Goal: Task Accomplishment & Management: Manage account settings

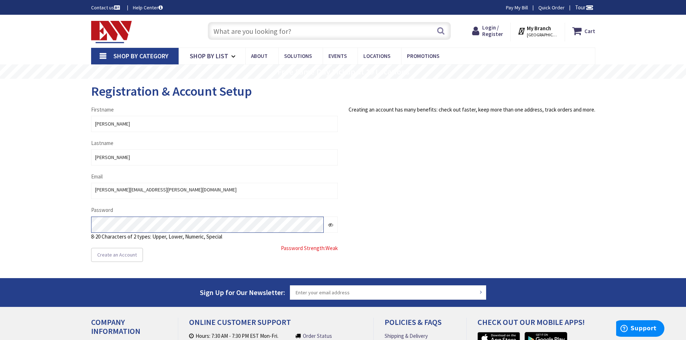
type input "[STREET_ADDRESS][US_STATE]"
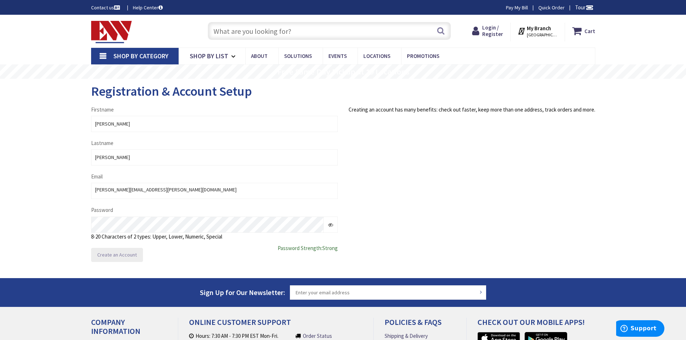
click at [126, 253] on span "Create an Account" at bounding box center [117, 255] width 40 height 6
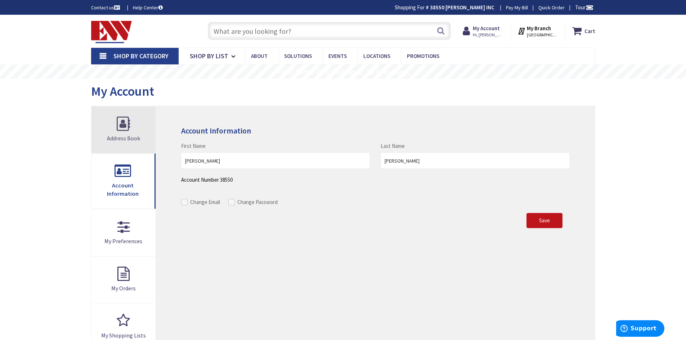
click at [126, 123] on link "Address Book" at bounding box center [123, 130] width 64 height 47
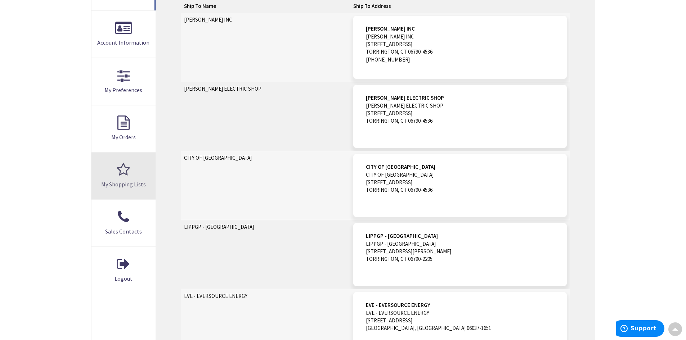
click at [120, 175] on link "My Shopping Lists" at bounding box center [123, 176] width 64 height 47
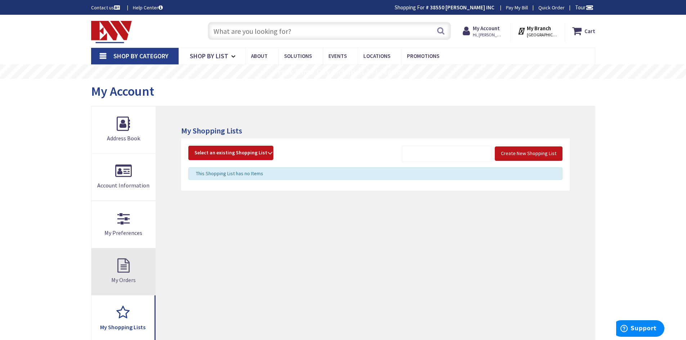
click at [129, 266] on link "My Orders" at bounding box center [123, 272] width 64 height 47
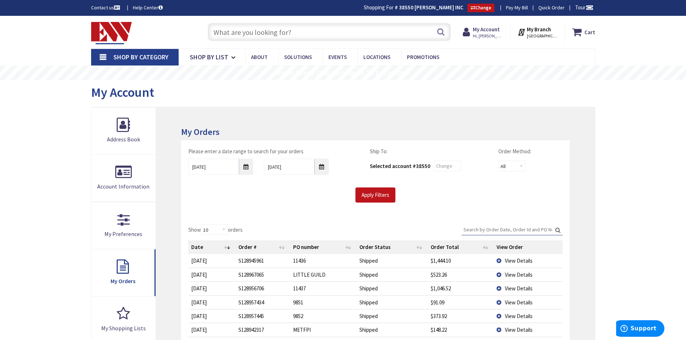
click at [282, 36] on input "text" at bounding box center [329, 32] width 243 height 18
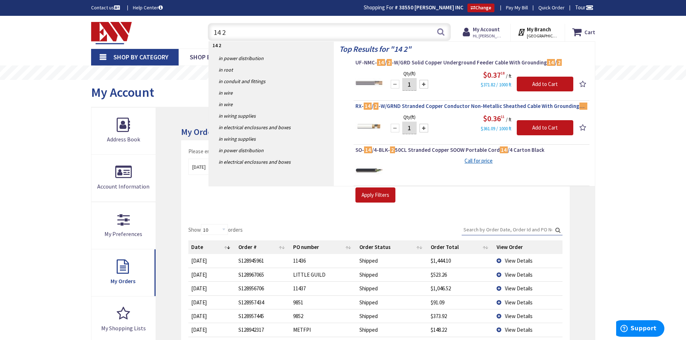
type input "14 2"
click at [398, 108] on span "RX- 14 / 2 -W/GRND Stranded Copper Conductor Non-Metallic Sheathed Cable With G…" at bounding box center [472, 106] width 232 height 7
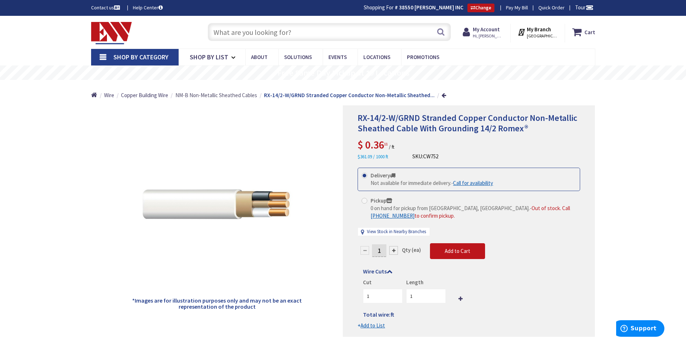
click at [228, 95] on span "NM-B Non-Metallic Sheathed Cables" at bounding box center [216, 95] width 82 height 7
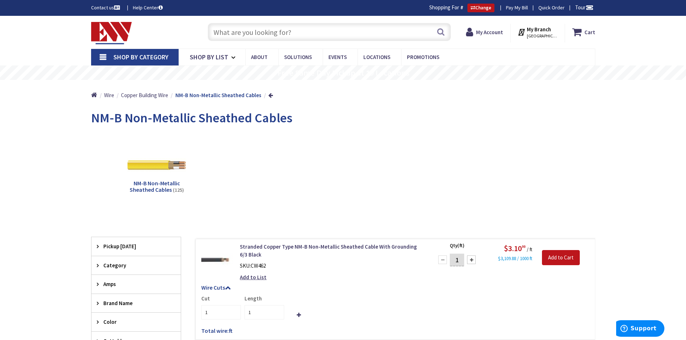
click at [121, 246] on span "Pickup Today" at bounding box center [132, 247] width 59 height 8
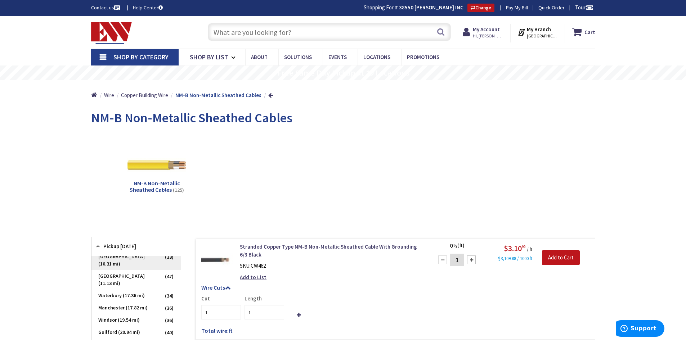
scroll to position [72, 0]
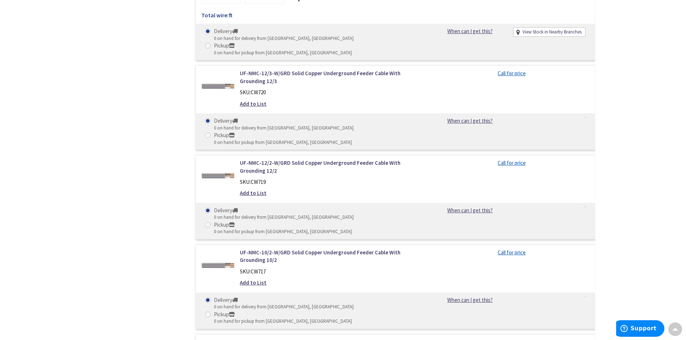
scroll to position [891, 0]
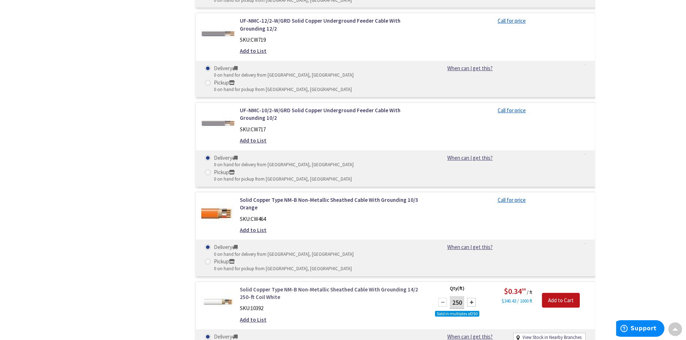
click at [266, 286] on link "Solid Copper Type NM-B Non-Metallic Sheathed Cable With Grounding 14/2 250-ft C…" at bounding box center [331, 293] width 183 height 15
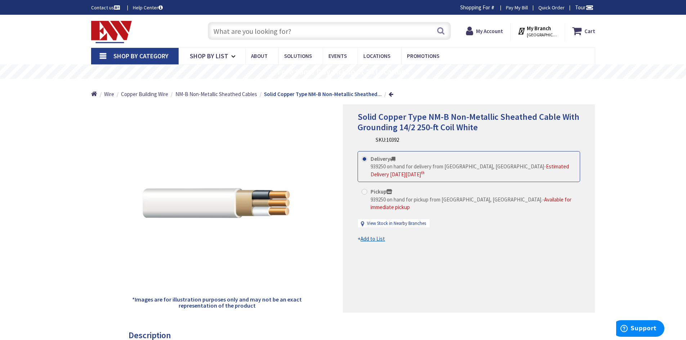
click at [535, 35] on span "[GEOGRAPHIC_DATA], [GEOGRAPHIC_DATA]" at bounding box center [542, 35] width 31 height 6
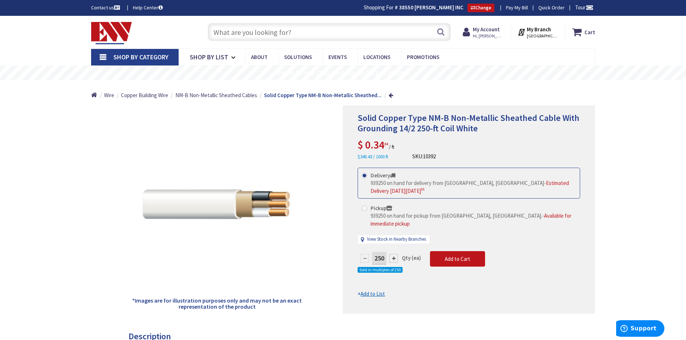
click at [109, 30] on img at bounding box center [111, 33] width 41 height 22
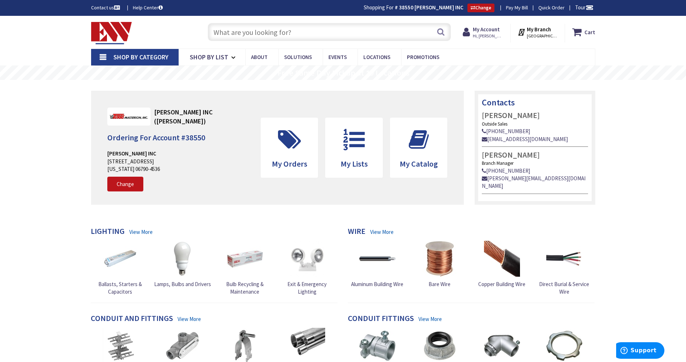
click at [530, 30] on strong "My Branch" at bounding box center [539, 29] width 24 height 7
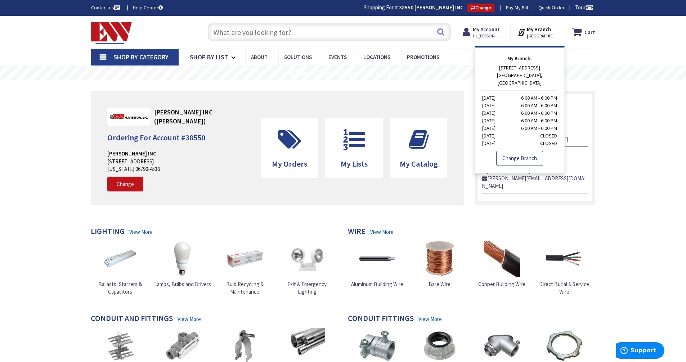
click at [521, 151] on link "Change Branch" at bounding box center [519, 158] width 47 height 15
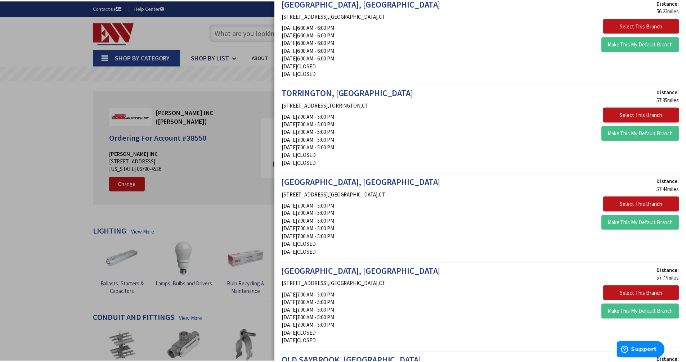
scroll to position [973, 0]
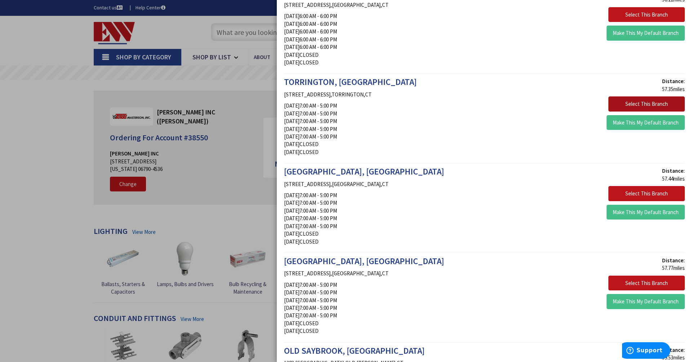
click at [619, 103] on button "Select This Branch" at bounding box center [646, 104] width 76 height 15
